Goal: Task Accomplishment & Management: Use online tool/utility

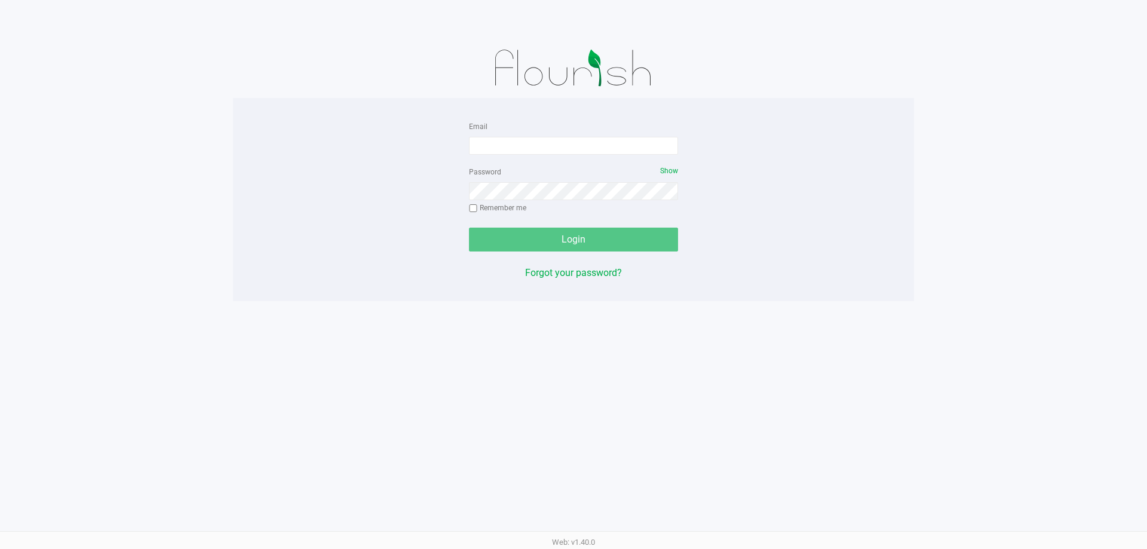
drag, startPoint x: 63, startPoint y: 23, endPoint x: 88, endPoint y: 26, distance: 24.7
click at [63, 23] on div at bounding box center [573, 19] width 1165 height 38
click at [555, 142] on input "Email" at bounding box center [573, 146] width 209 height 18
type input "[EMAIL_ADDRESS][DOMAIN_NAME]"
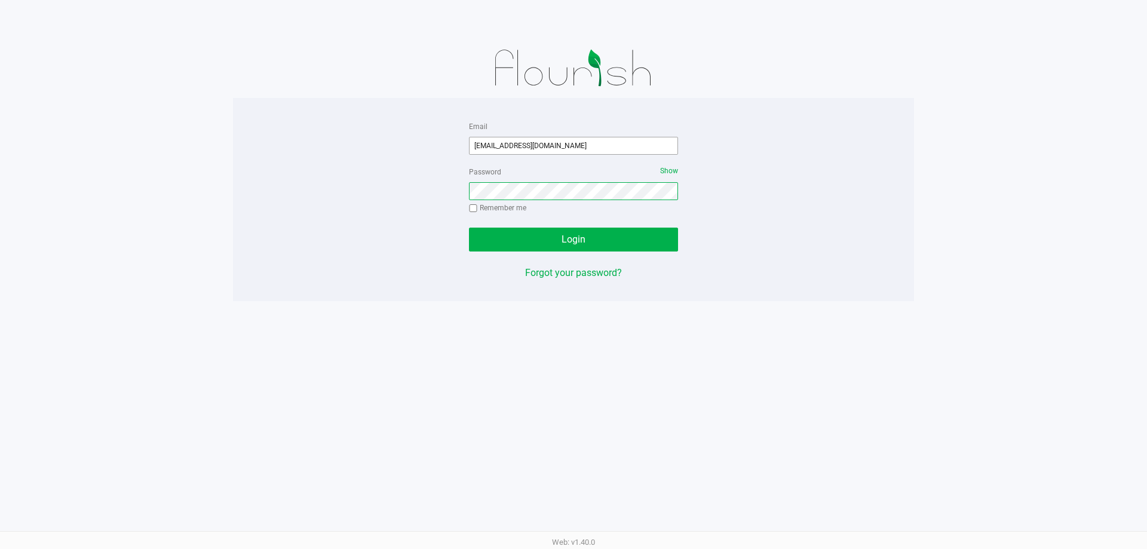
click at [469, 228] on button "Login" at bounding box center [573, 240] width 209 height 24
